Goal: Navigation & Orientation: Find specific page/section

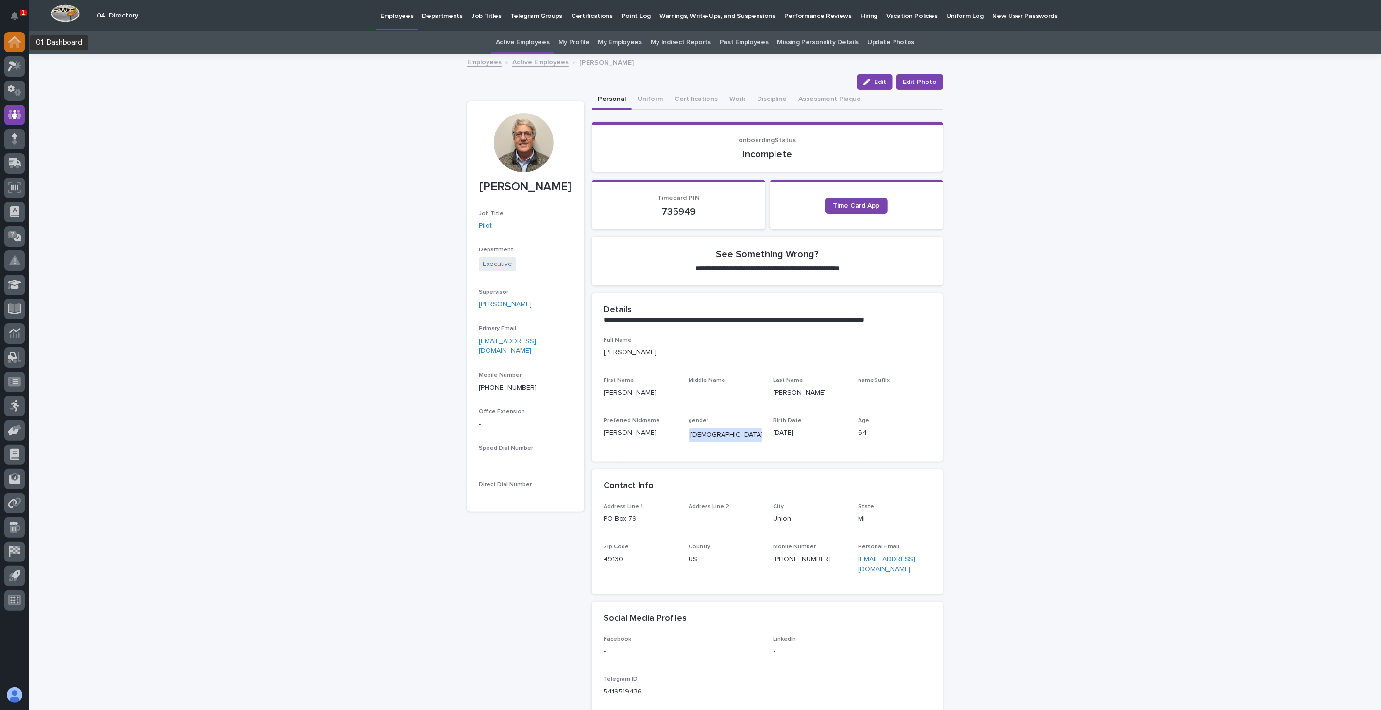
click at [13, 40] on icon at bounding box center [15, 43] width 10 height 10
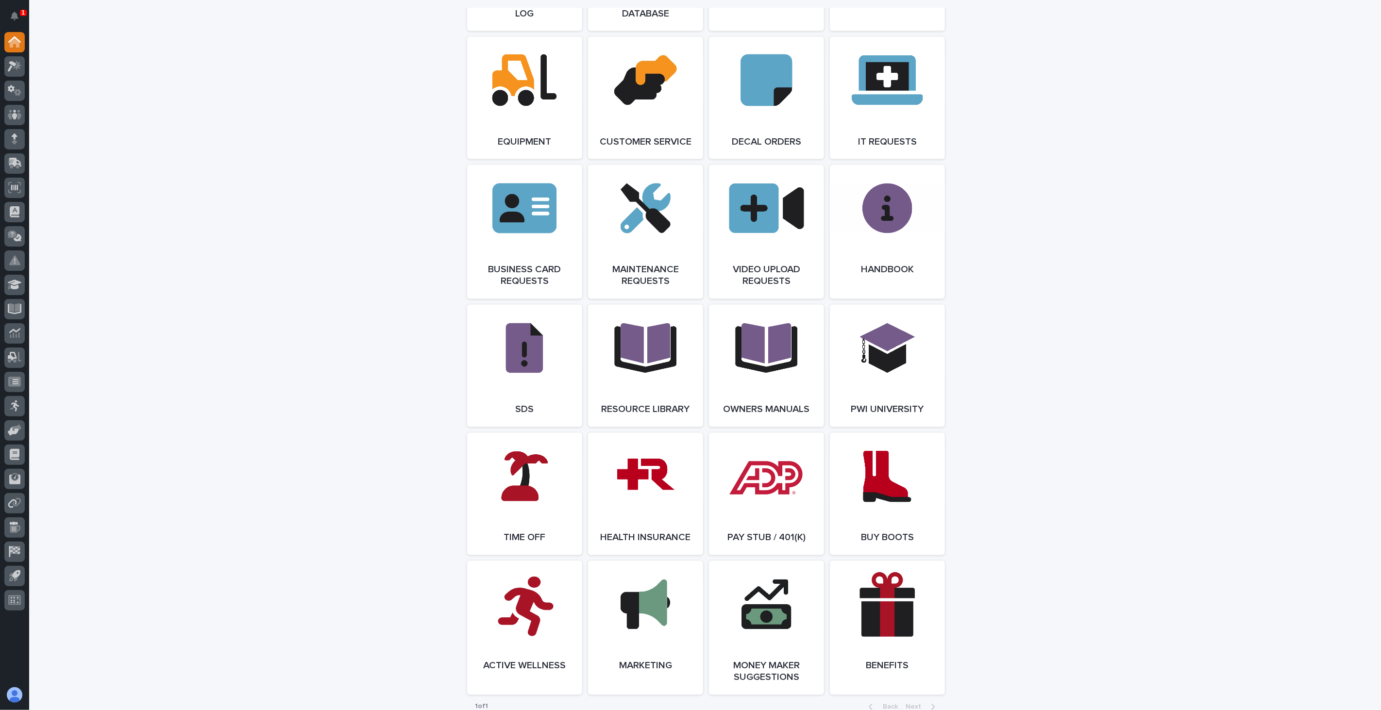
scroll to position [1397, 0]
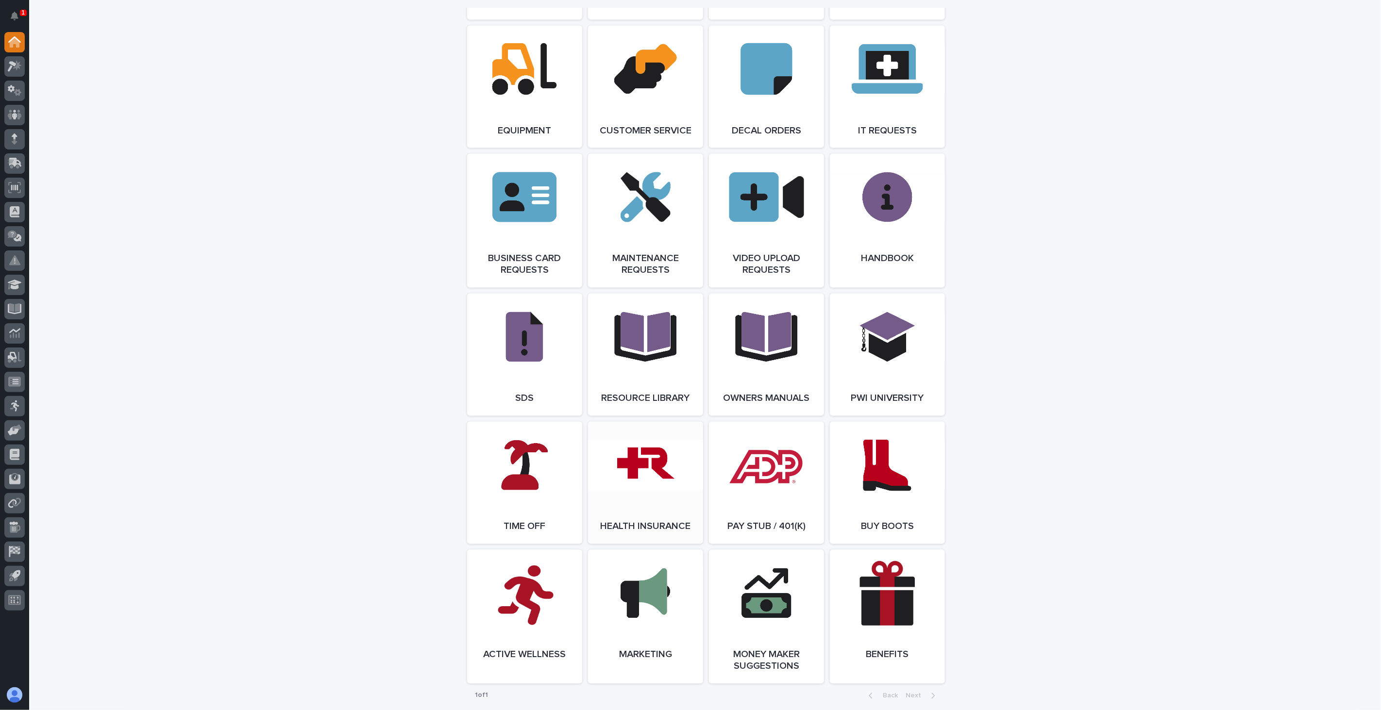
click at [623, 514] on link "Open Link" at bounding box center [645, 483] width 115 height 122
click at [18, 403] on icon at bounding box center [15, 405] width 10 height 11
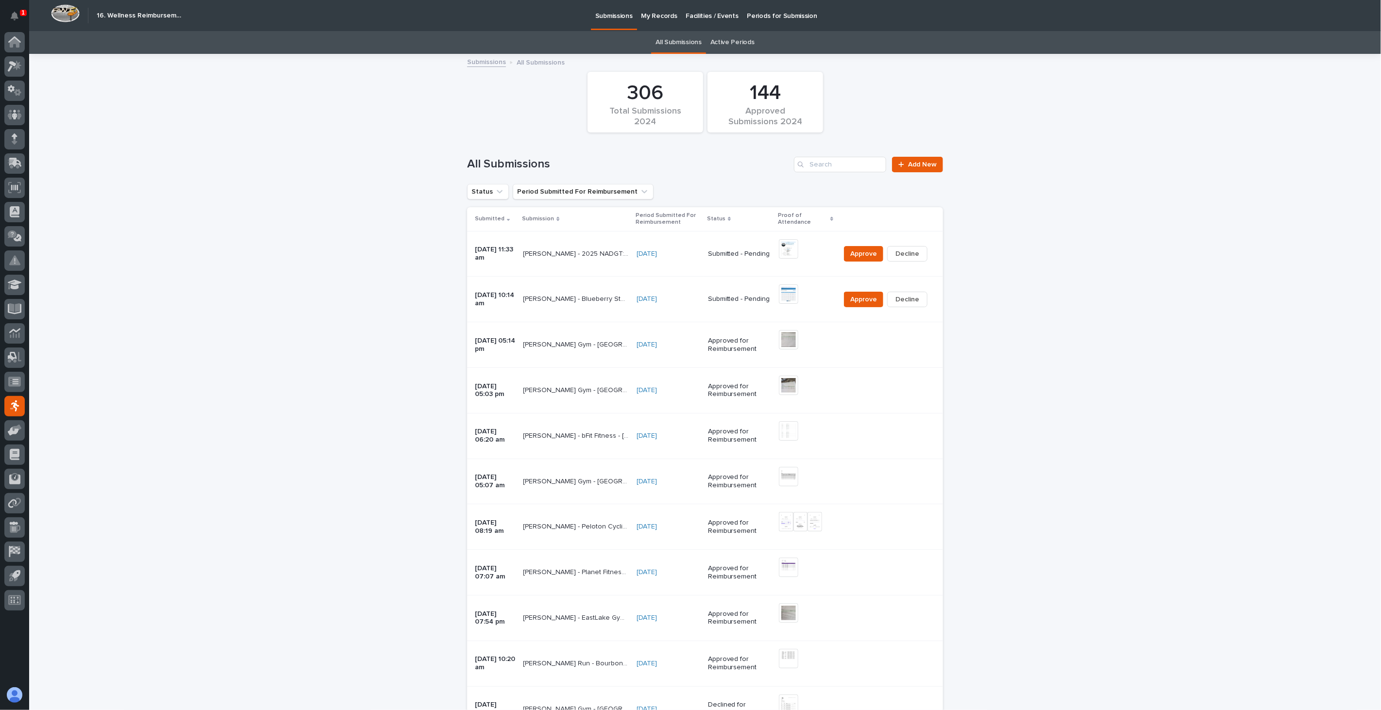
click at [561, 354] on td "Wynne Hochstetler - EastLake Gym - Nappanee - August 2025 Wynne Hochstetler - E…" at bounding box center [576, 345] width 114 height 46
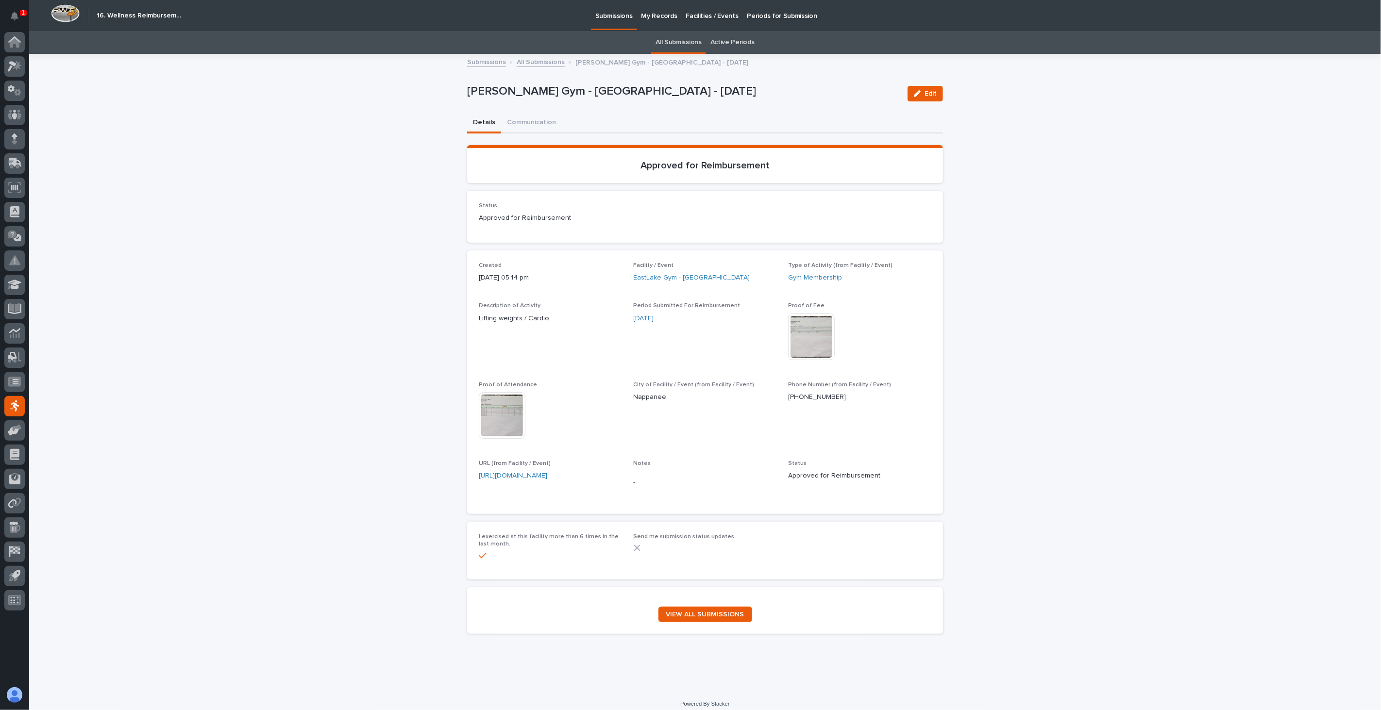
click at [534, 64] on link "All Submissions" at bounding box center [541, 61] width 48 height 11
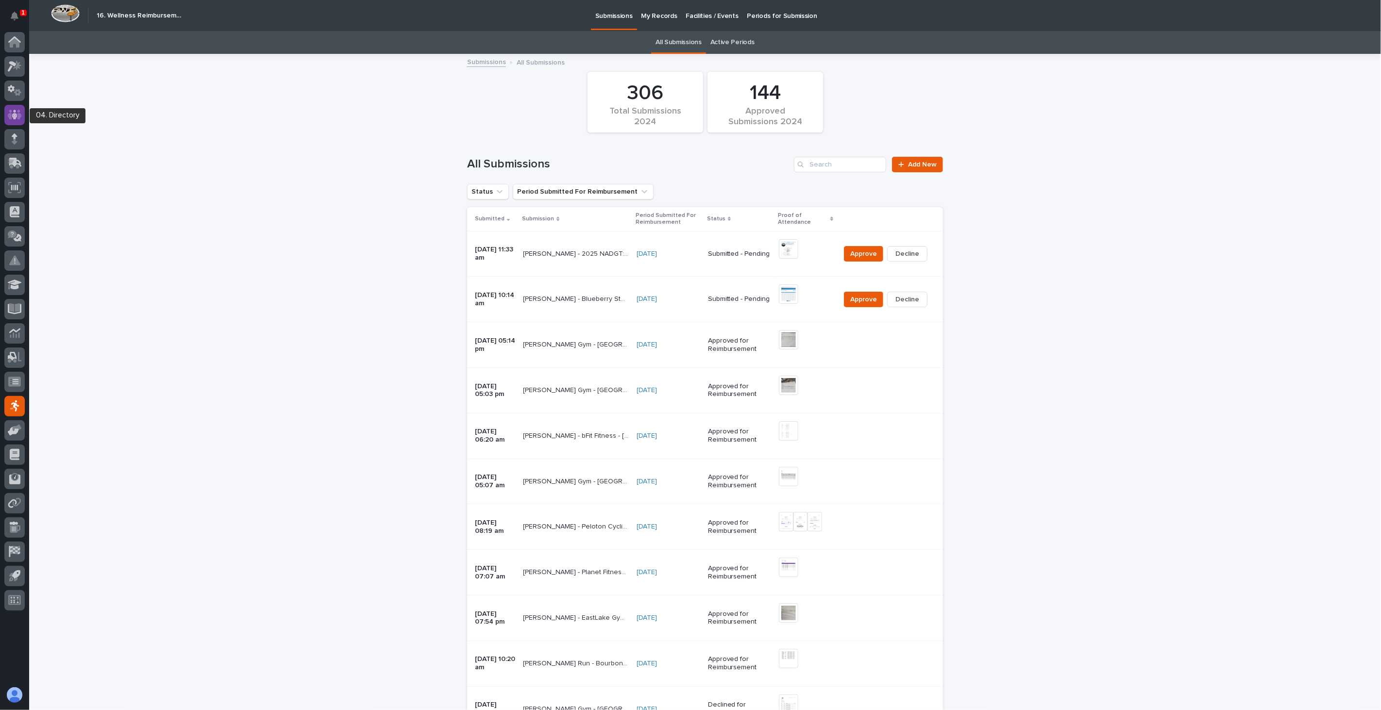
click at [17, 116] on icon at bounding box center [15, 115] width 6 height 10
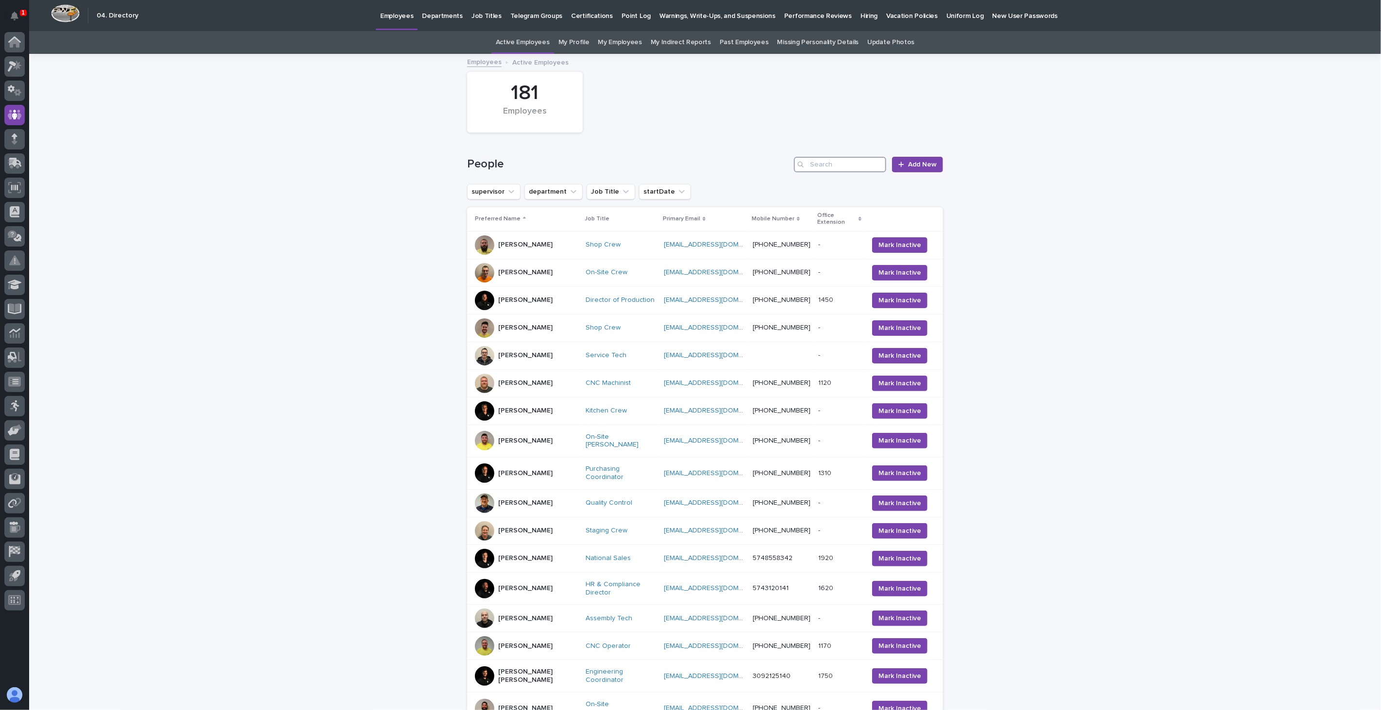
click at [832, 163] on input "Search" at bounding box center [840, 165] width 92 height 16
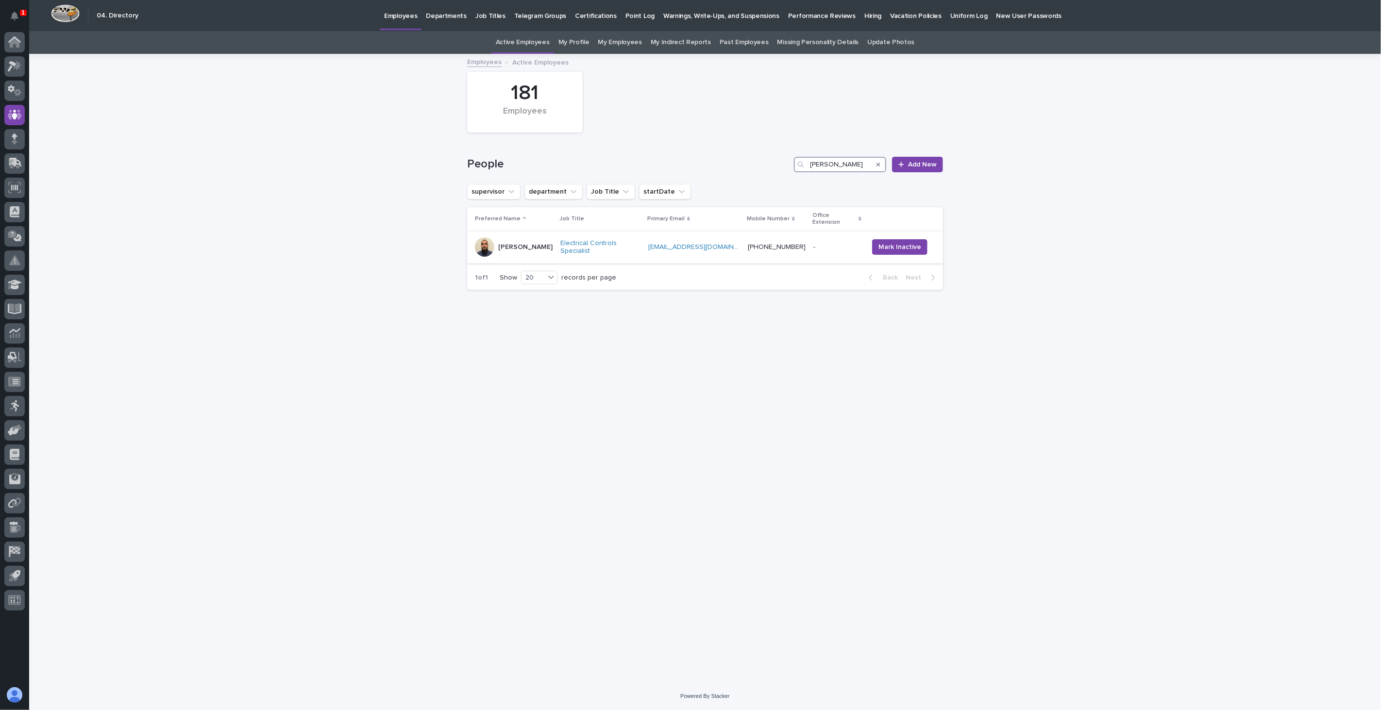
type input "carlos"
click at [541, 250] on td "Carlos Velasquez" at bounding box center [511, 247] width 89 height 33
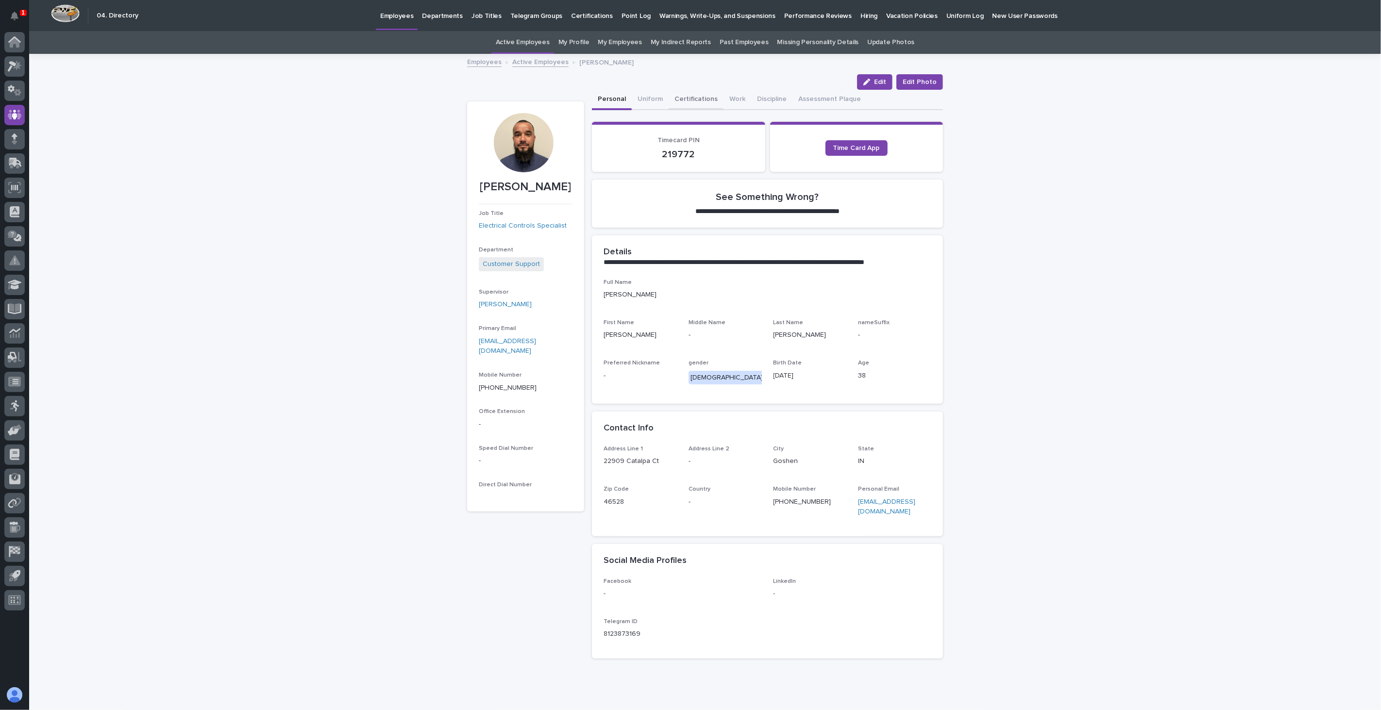
click at [681, 100] on button "Certifications" at bounding box center [695, 100] width 55 height 20
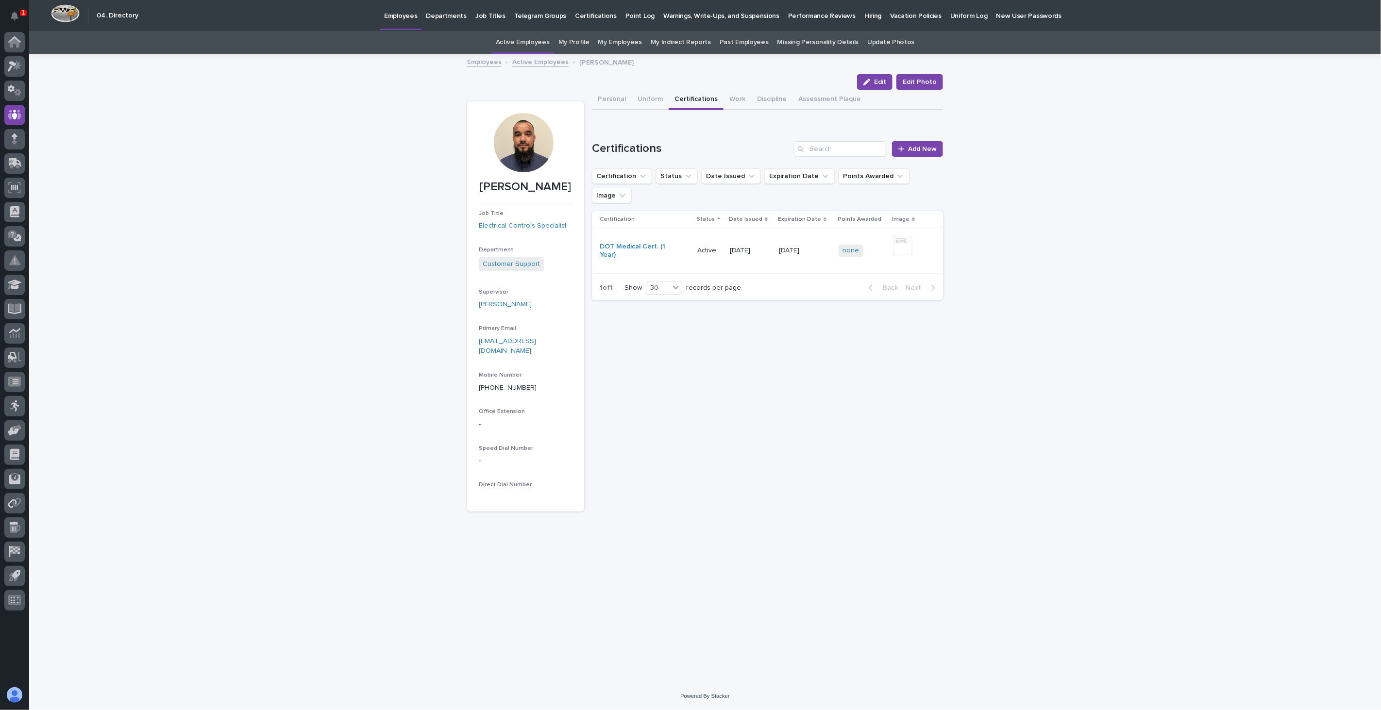
click at [817, 241] on td "9/2/2026 9/2/2026" at bounding box center [805, 251] width 60 height 46
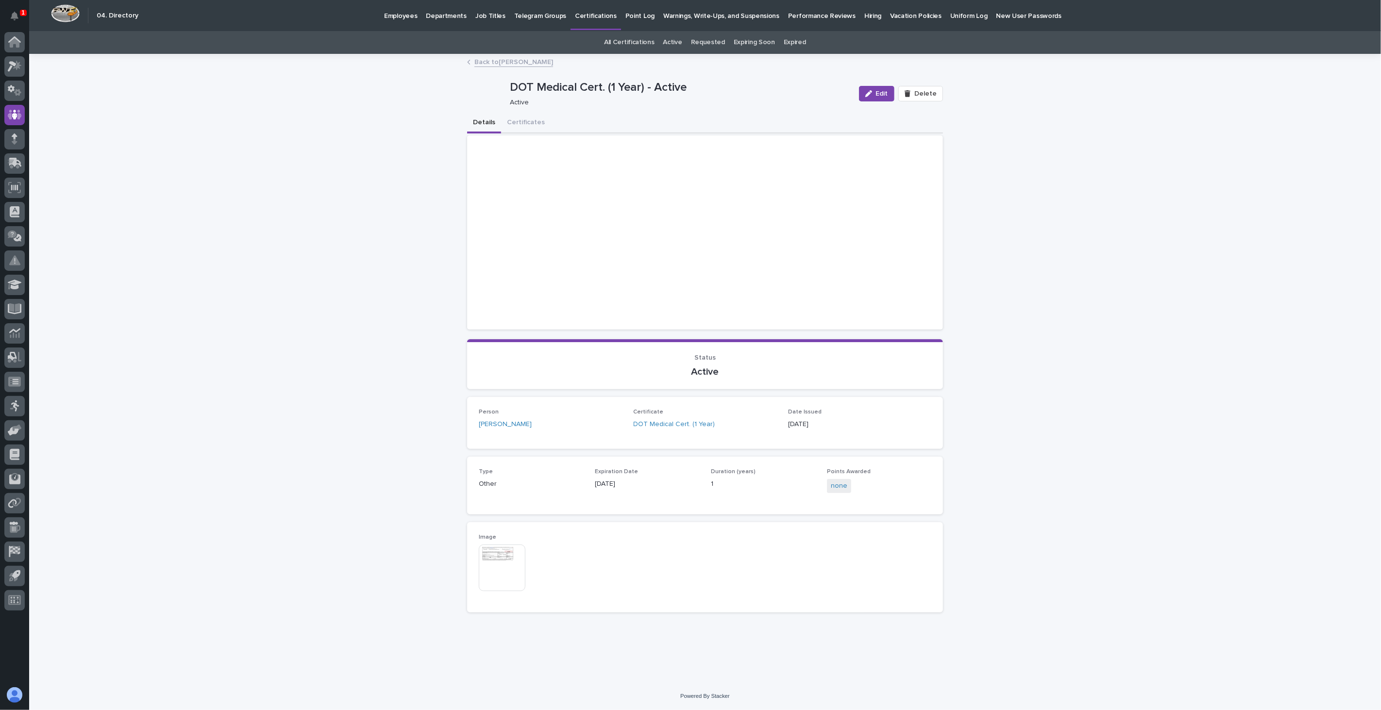
click at [498, 568] on img at bounding box center [502, 568] width 47 height 47
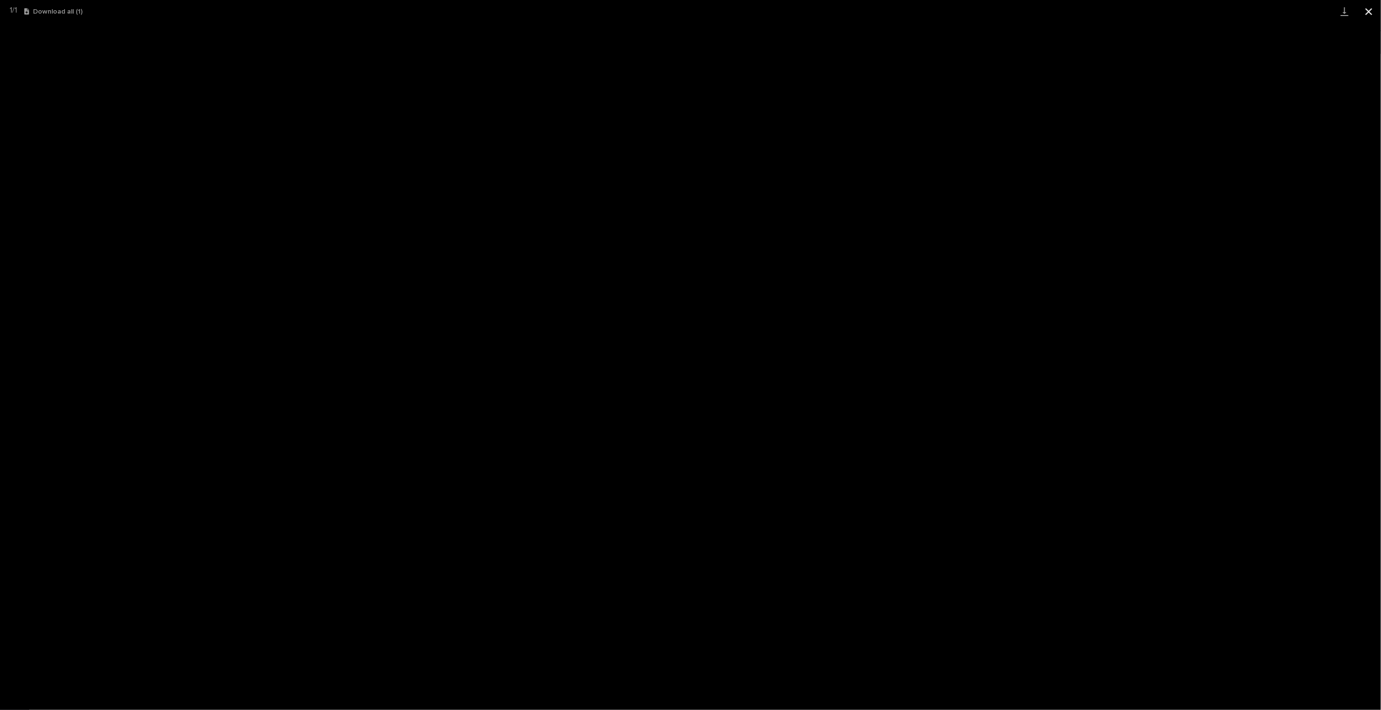
click at [1371, 13] on button "Close gallery" at bounding box center [1368, 11] width 24 height 23
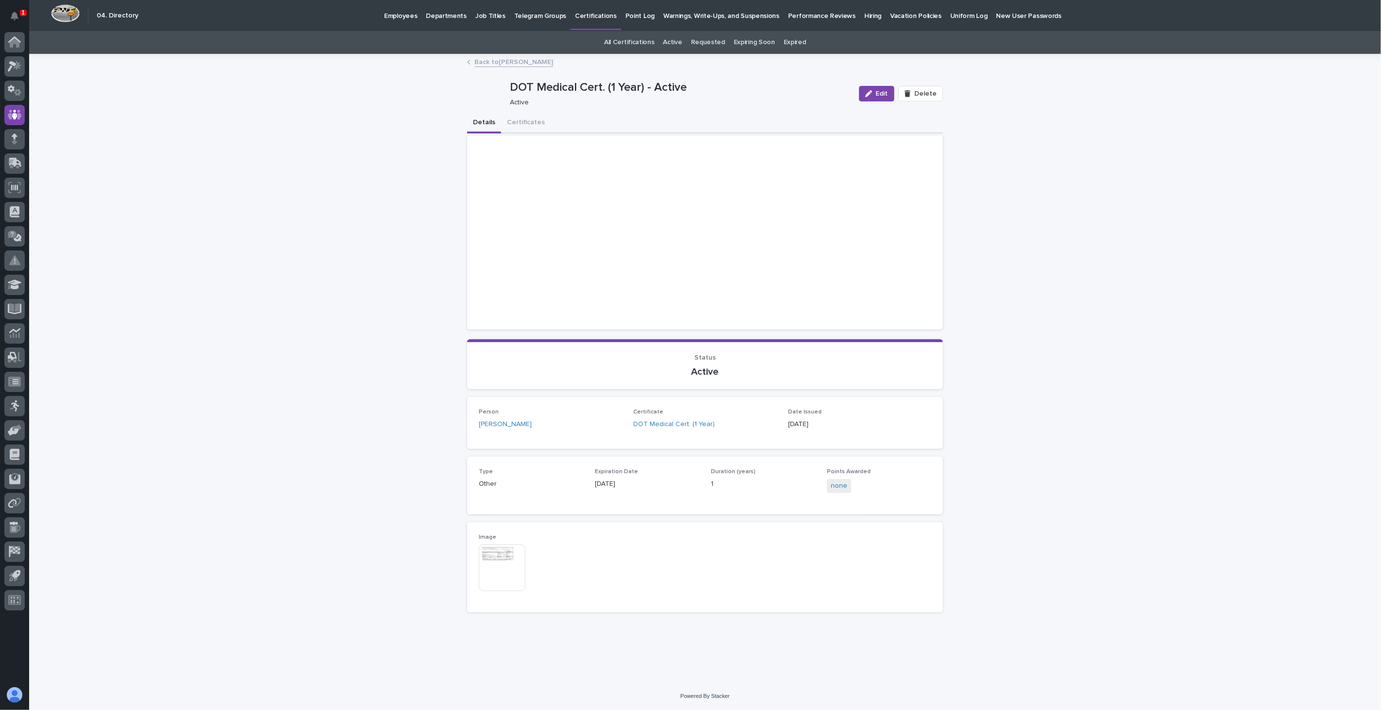
click at [507, 61] on link "Back to Carlos Velasquez" at bounding box center [513, 61] width 79 height 11
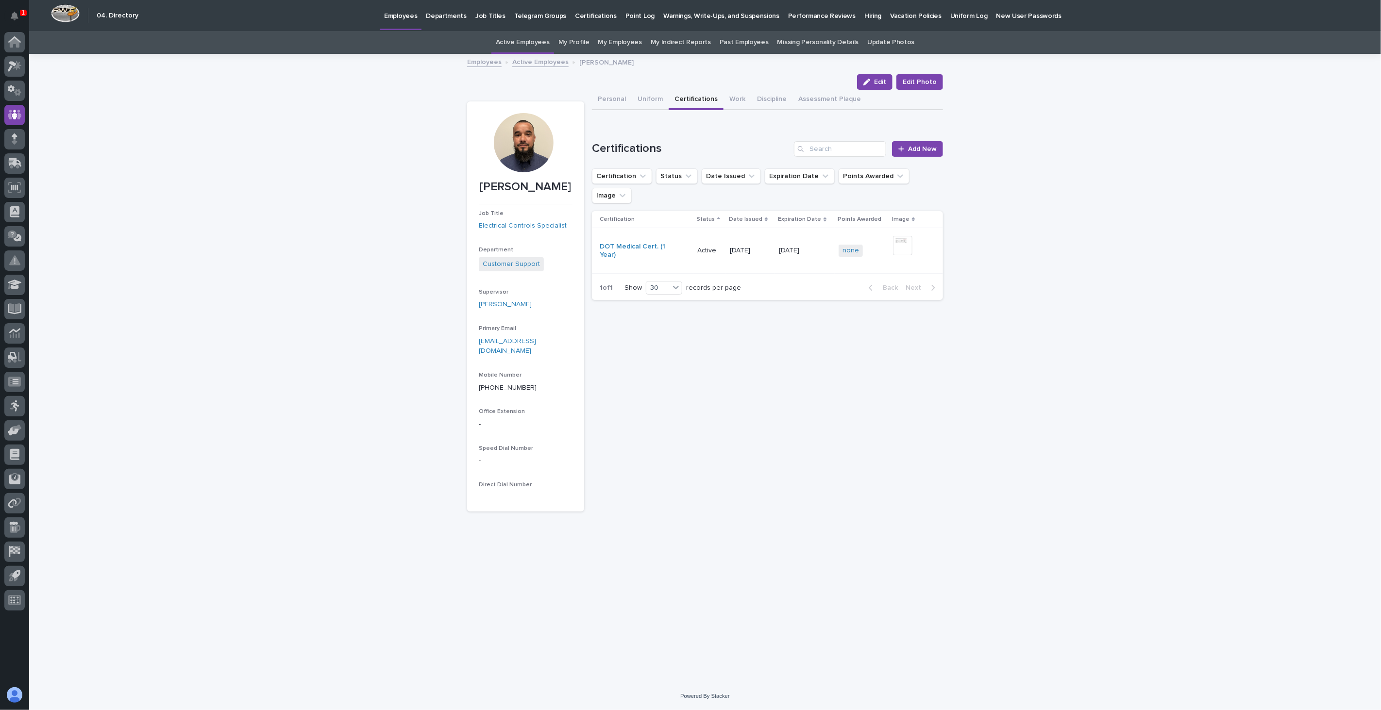
click at [555, 61] on link "Active Employees" at bounding box center [540, 61] width 56 height 11
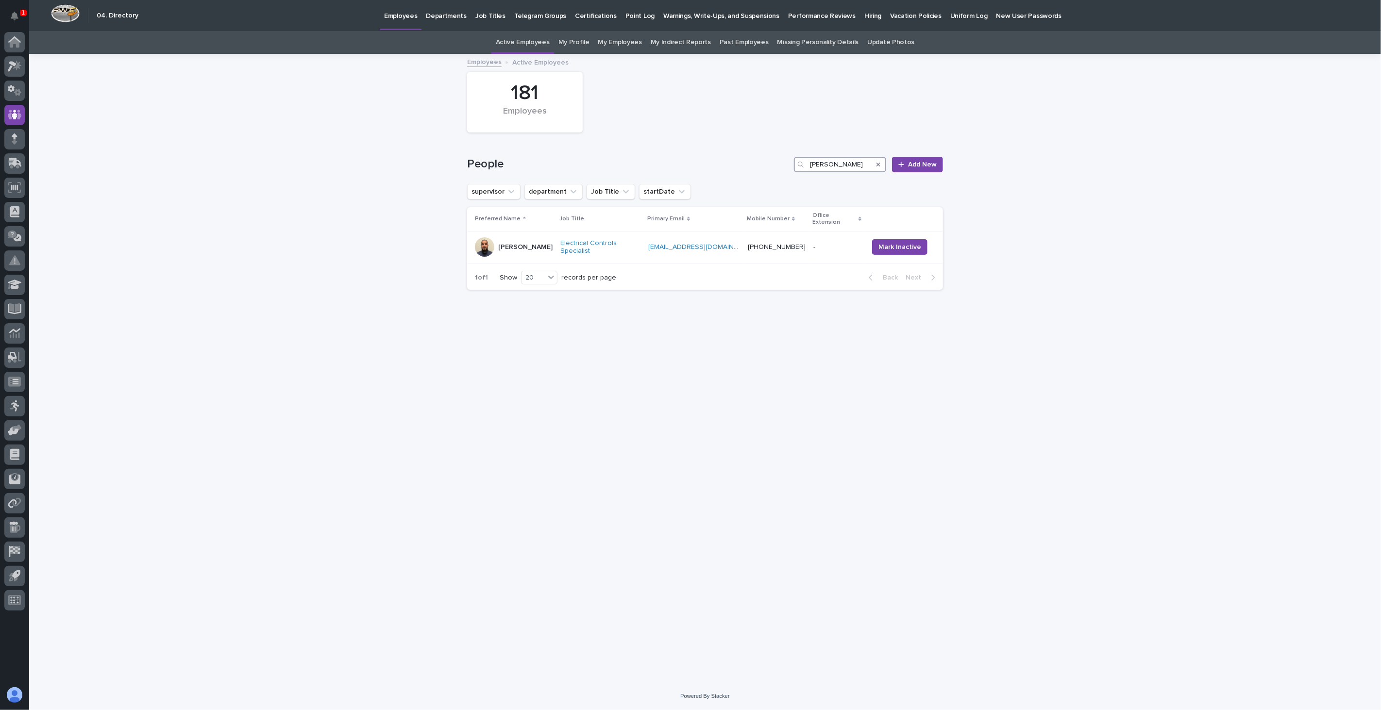
drag, startPoint x: 797, startPoint y: 164, endPoint x: 753, endPoint y: 164, distance: 43.7
click at [753, 164] on div "People carlos Add New" at bounding box center [705, 165] width 476 height 16
type input "max"
click at [527, 251] on td "Max St. Julien" at bounding box center [520, 247] width 106 height 33
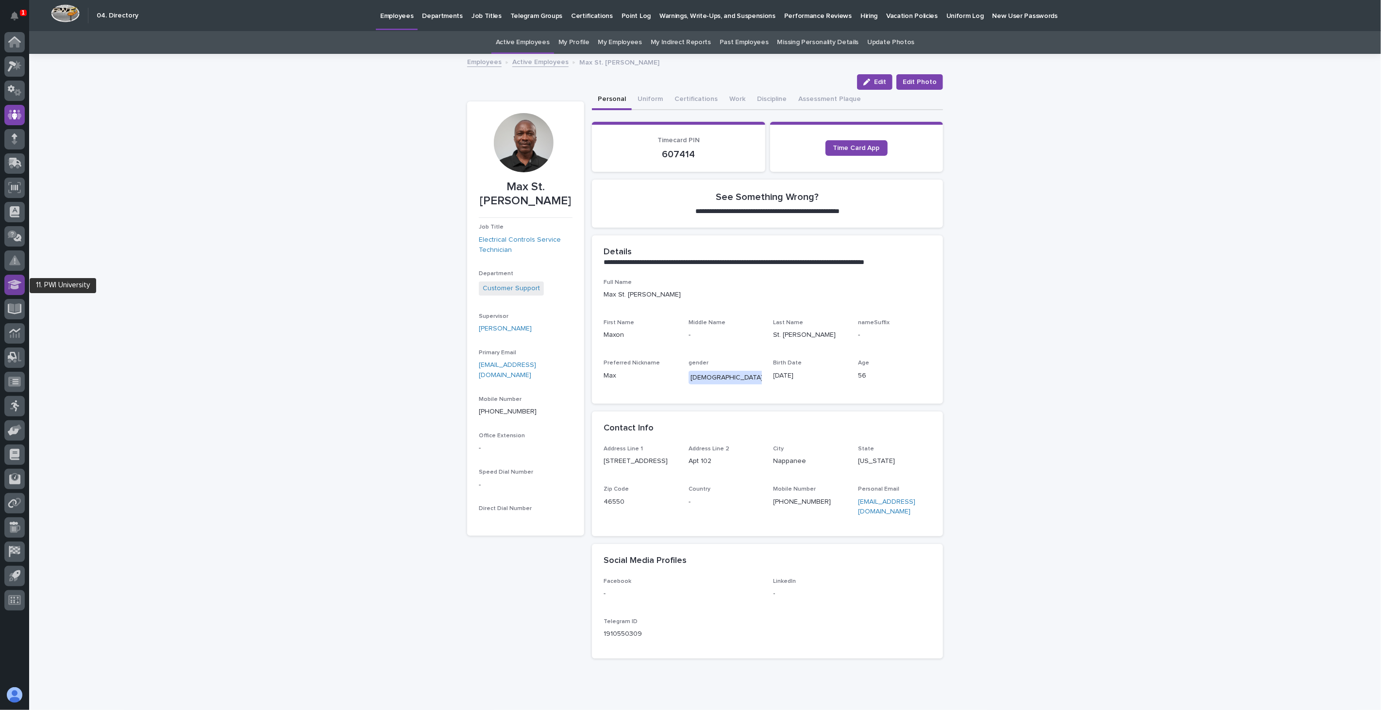
click at [13, 288] on icon at bounding box center [15, 285] width 14 height 10
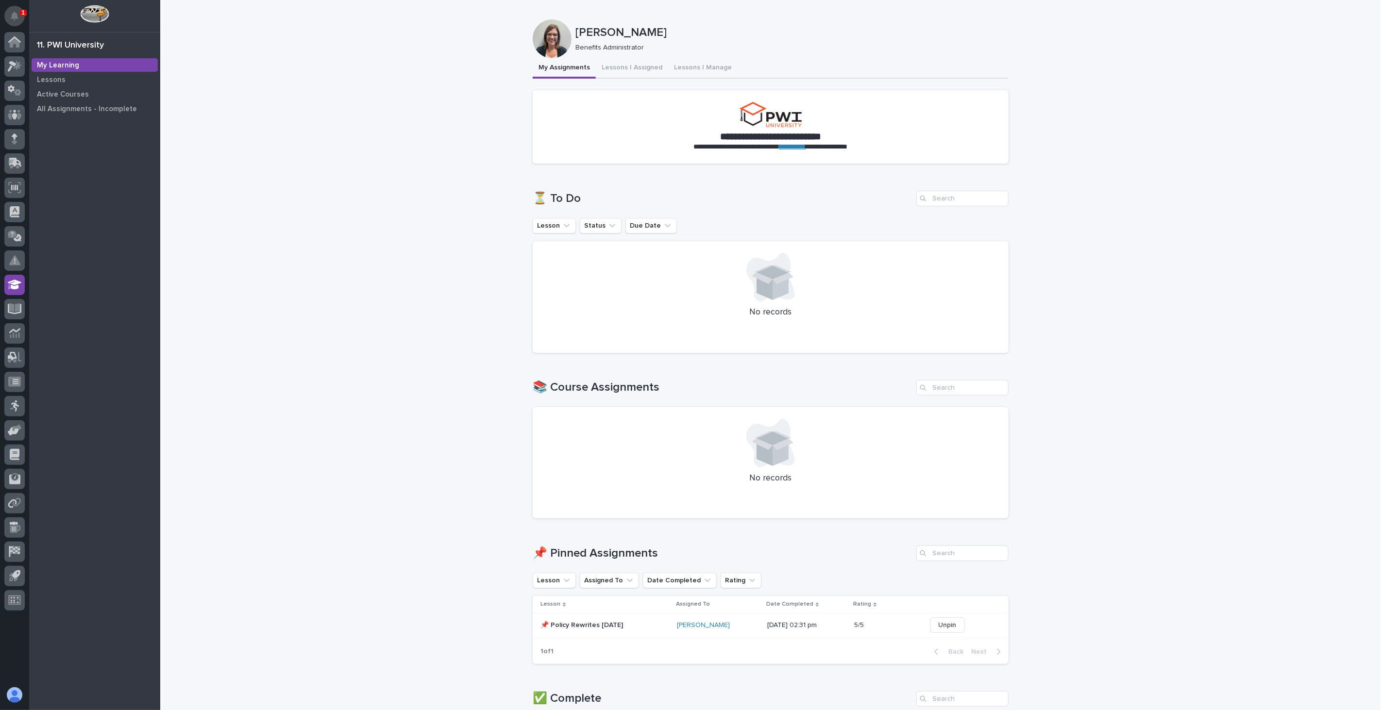
click at [15, 17] on icon "Notifications" at bounding box center [15, 16] width 8 height 9
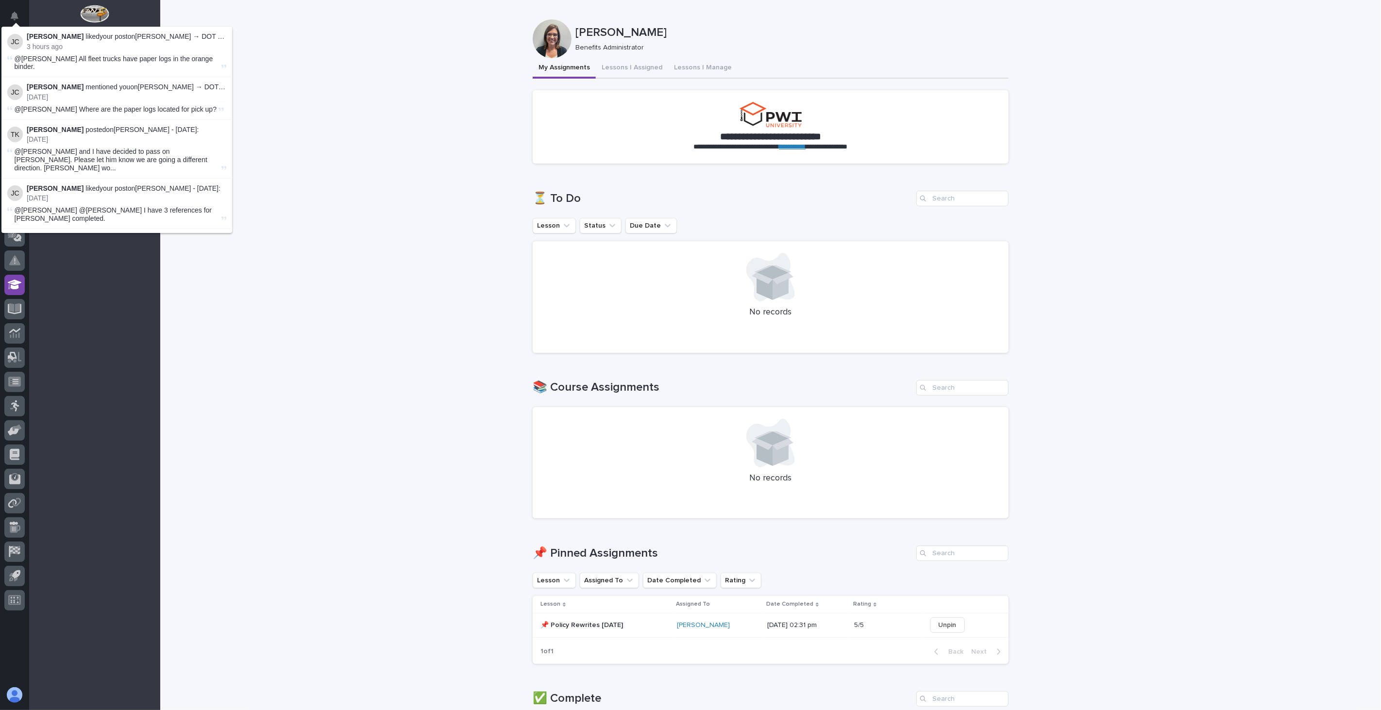
click at [271, 46] on div "**********" at bounding box center [770, 461] width 1220 height 922
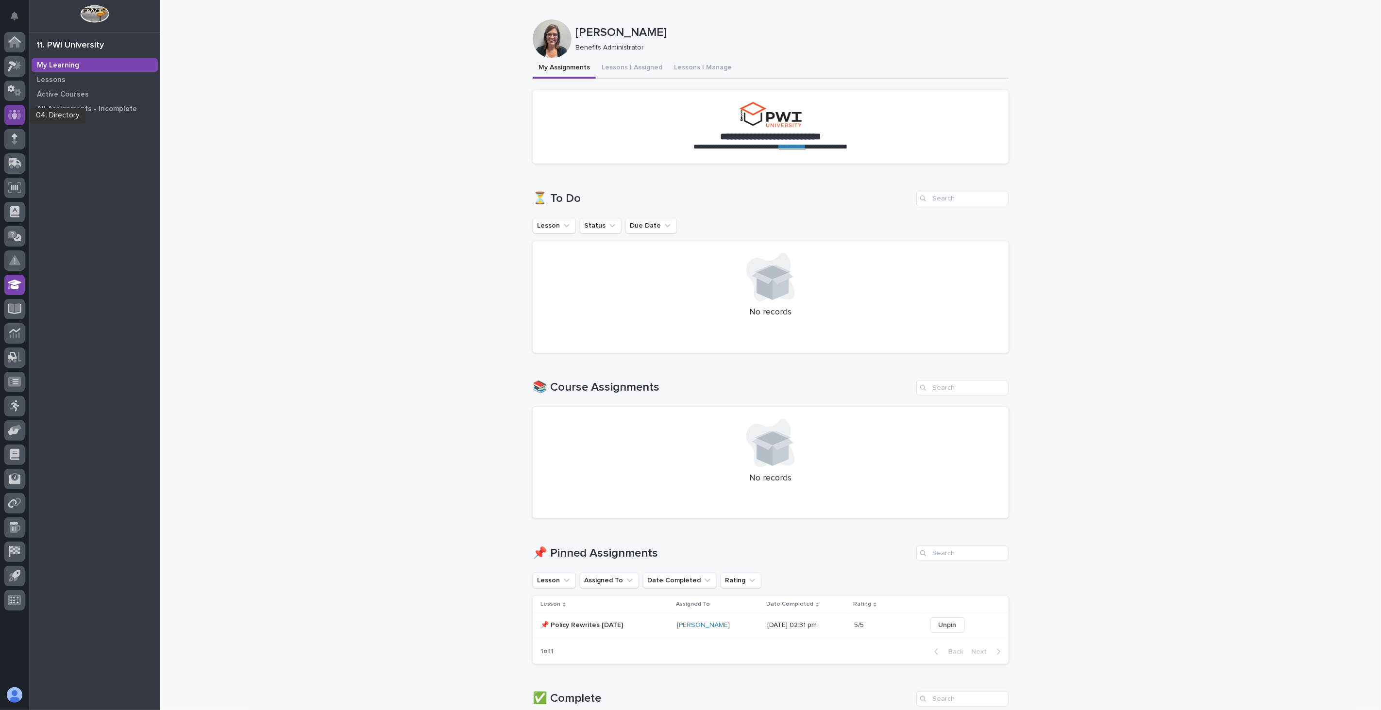
click at [17, 118] on icon at bounding box center [15, 114] width 14 height 11
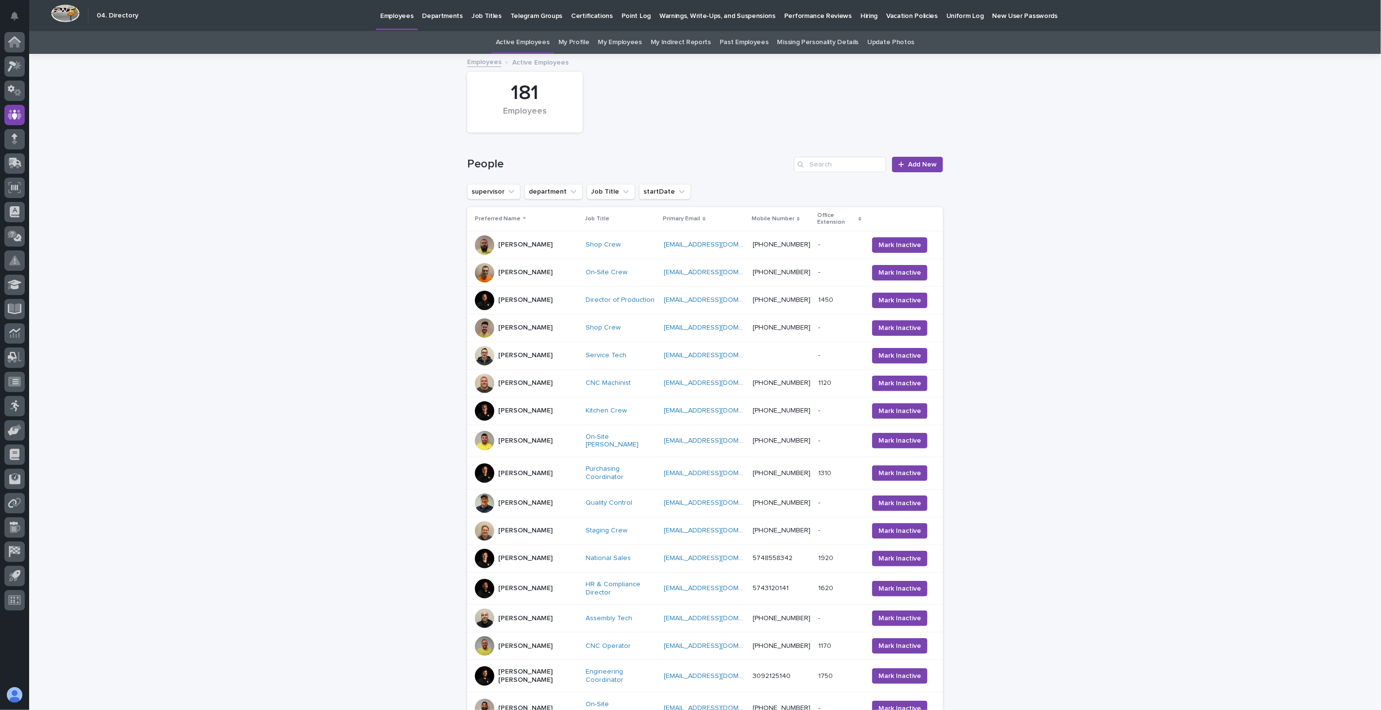
click at [139, 104] on div "Loading... Saving… Loading... Saving… 181 Employees People Add New supervisor d…" at bounding box center [704, 473] width 1351 height 836
click at [13, 45] on icon at bounding box center [14, 41] width 13 height 11
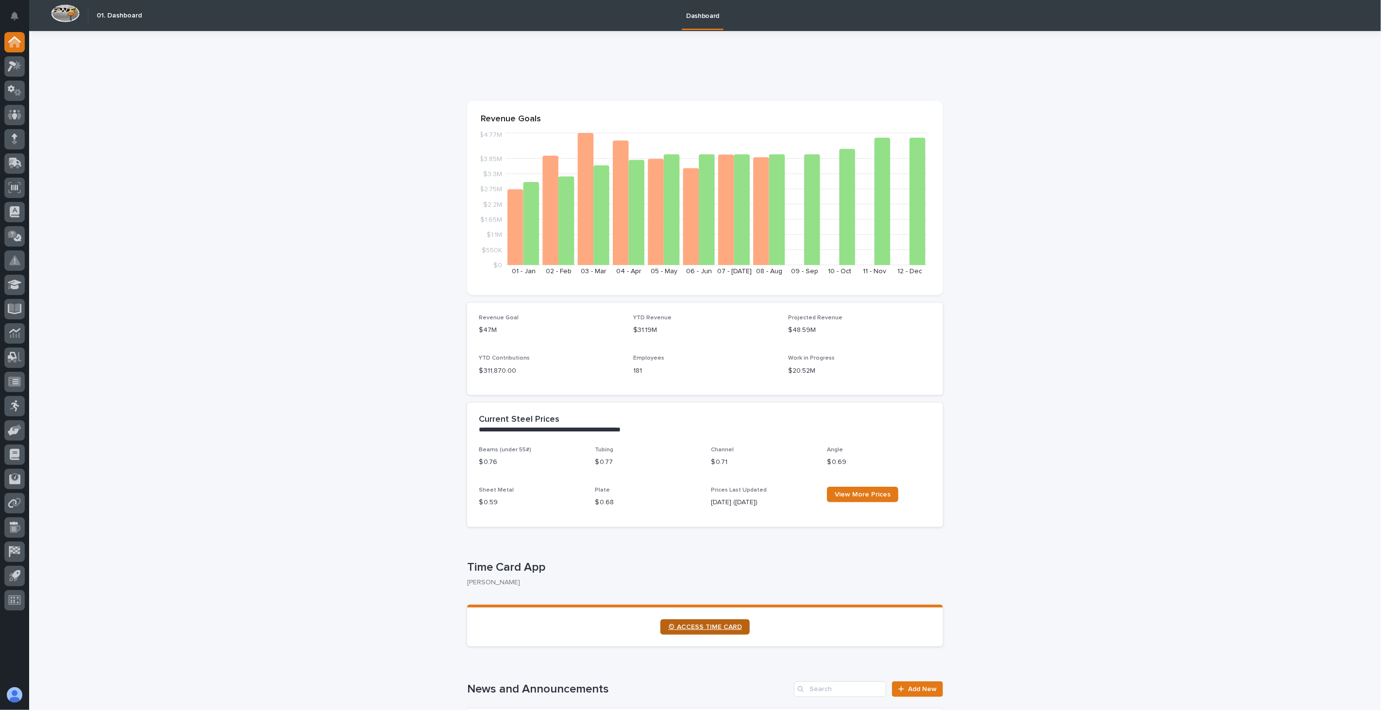
click at [711, 628] on span "⏲ ACCESS TIME CARD" at bounding box center [705, 627] width 74 height 7
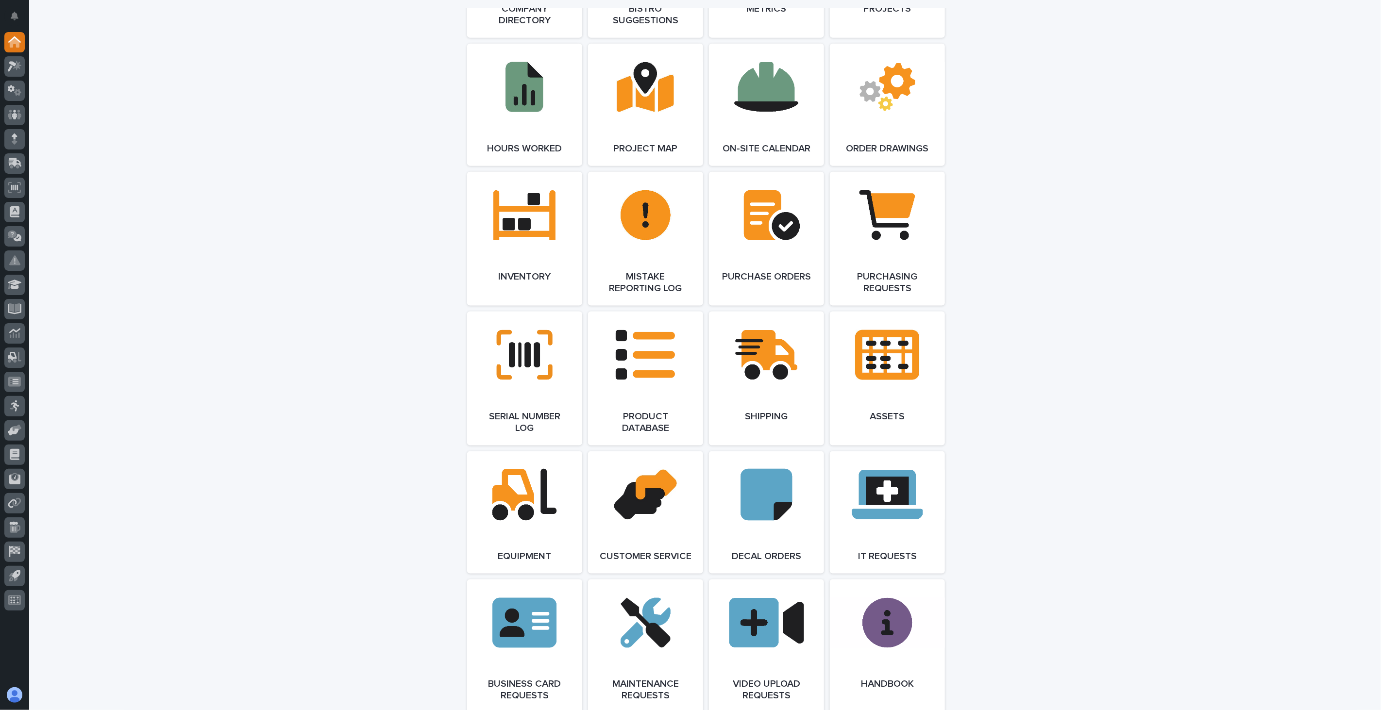
scroll to position [1402, 0]
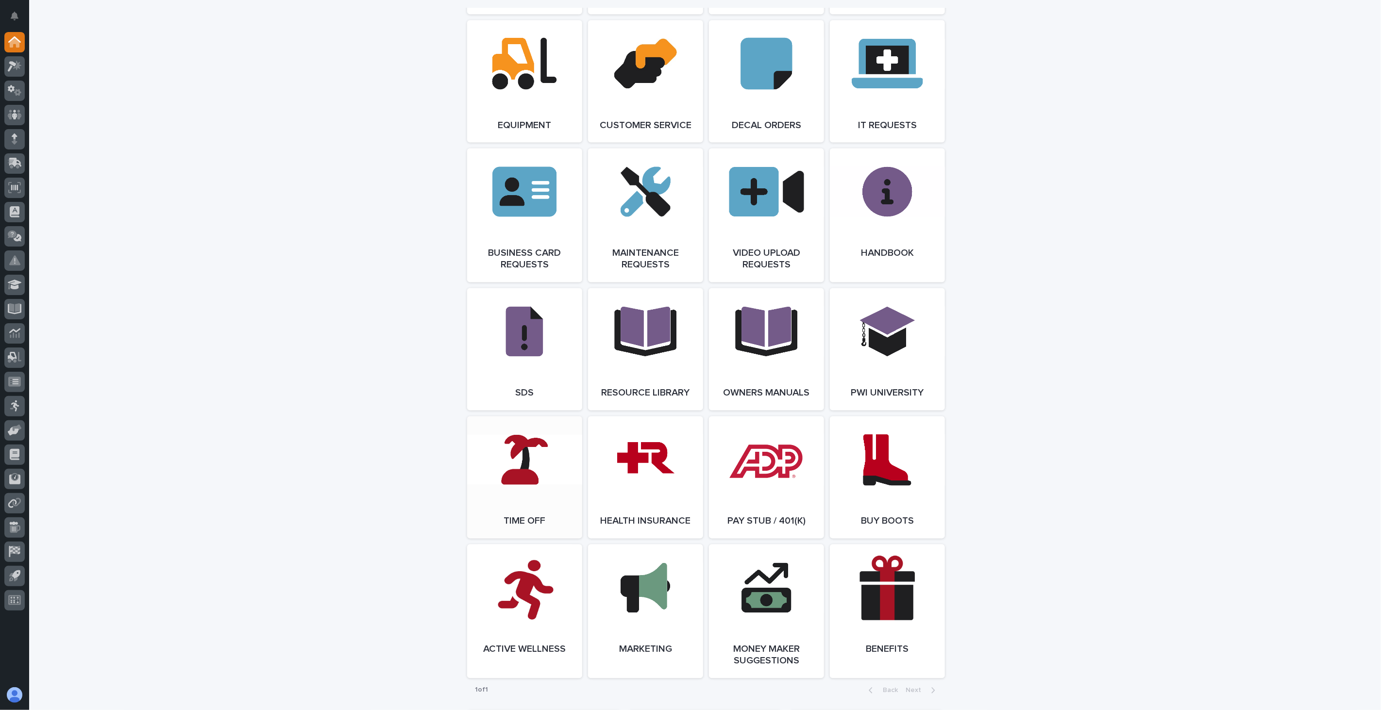
click at [554, 468] on link "Open Link" at bounding box center [524, 478] width 115 height 122
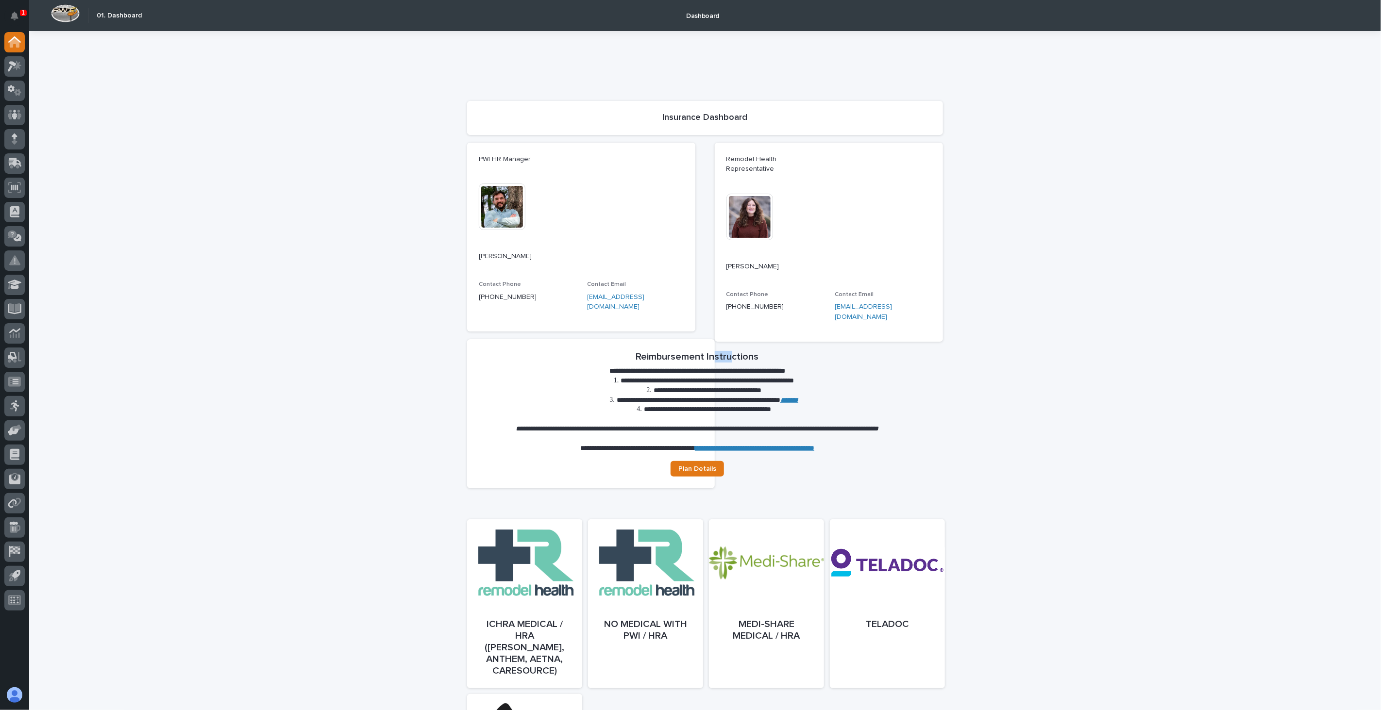
drag, startPoint x: 720, startPoint y: 258, endPoint x: 741, endPoint y: 253, distance: 21.4
click at [737, 253] on div "**********" at bounding box center [705, 316] width 476 height 346
drag, startPoint x: 766, startPoint y: 254, endPoint x: 736, endPoint y: 251, distance: 29.3
click at [736, 251] on div "**********" at bounding box center [705, 316] width 476 height 346
click at [743, 302] on div "**********" at bounding box center [705, 316] width 476 height 346
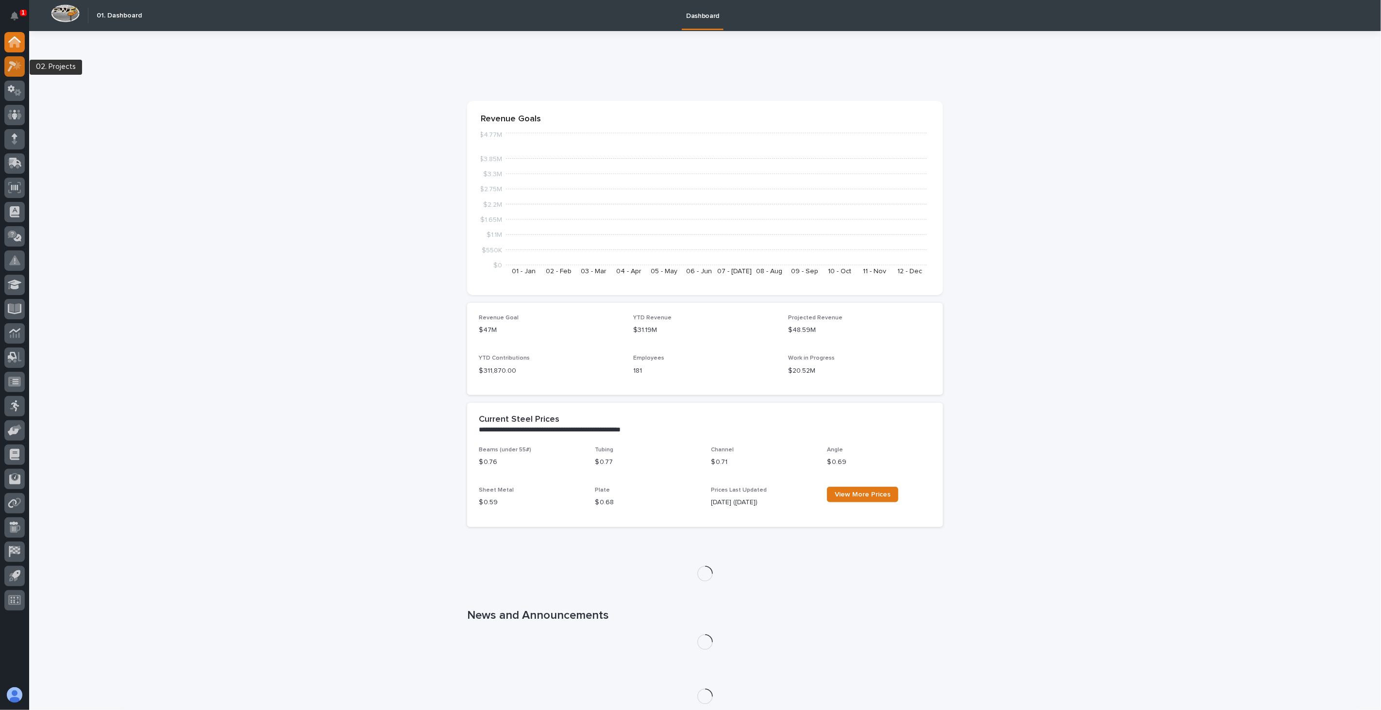
click at [12, 67] on icon at bounding box center [15, 66] width 14 height 11
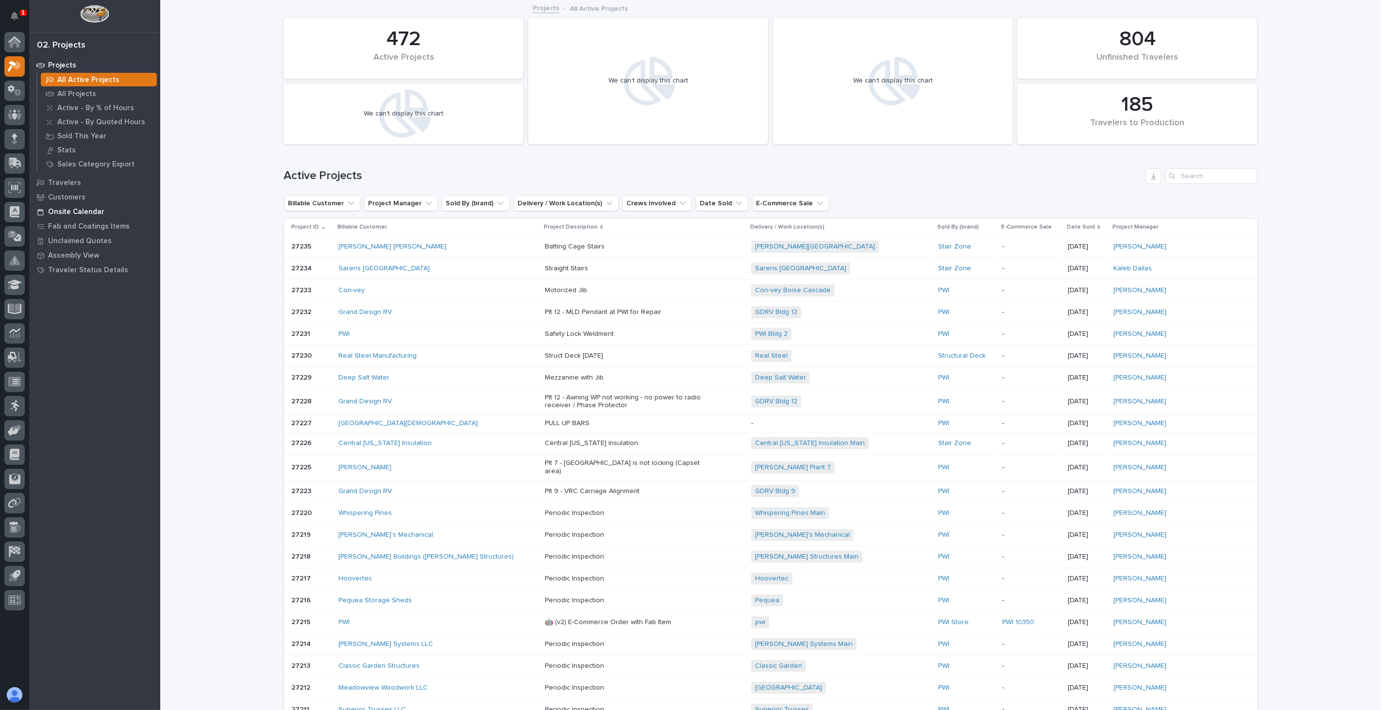
click at [83, 208] on p "Onsite Calendar" at bounding box center [76, 212] width 56 height 9
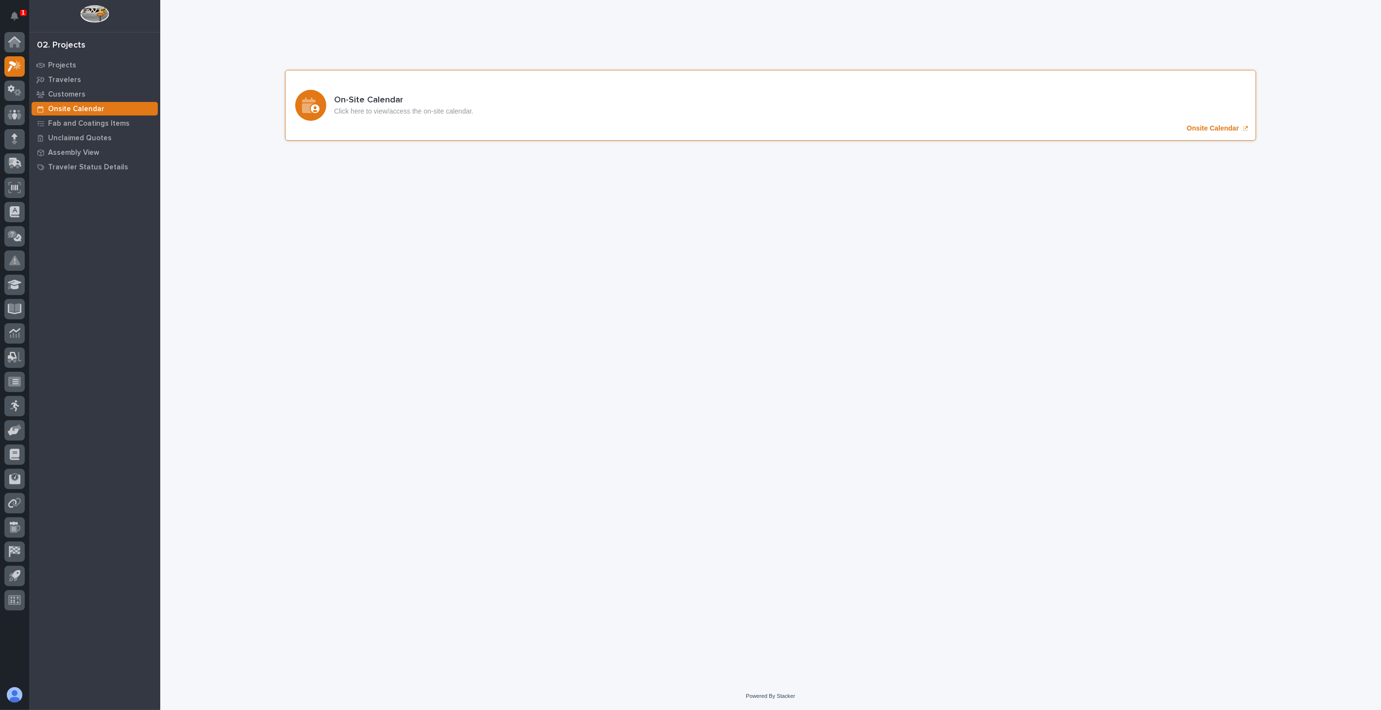
click at [438, 119] on div "On-Site Calendar Click here to view/access the on-site calendar. Onsite Calendar" at bounding box center [770, 105] width 971 height 71
click at [745, 109] on div "On-Site Calendar Click here to view/access the on-site calendar. Onsite Calendar" at bounding box center [770, 105] width 971 height 71
